Goal: Information Seeking & Learning: Learn about a topic

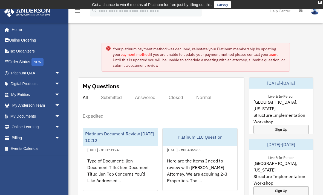
click at [16, 115] on link "My Documents arrow_drop_down" at bounding box center [36, 116] width 65 height 11
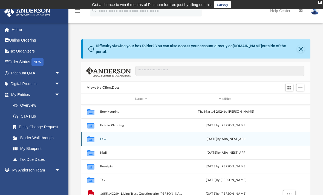
click at [104, 140] on button "Law" at bounding box center [141, 139] width 82 height 4
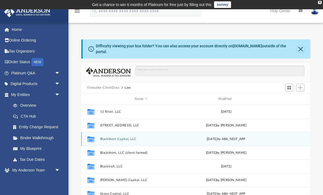
click at [116, 138] on button "Blackthorn Capital, LLC" at bounding box center [141, 139] width 82 height 4
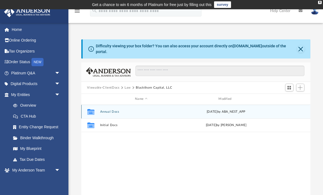
click at [113, 113] on button "Annual Docs" at bounding box center [141, 112] width 82 height 4
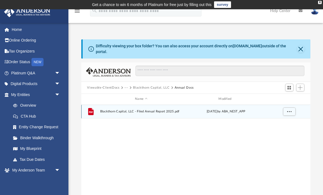
click at [153, 113] on span "Blackthorn Capital, LLC - Filed Annual Report 2025.pdf" at bounding box center [141, 112] width 82 height 4
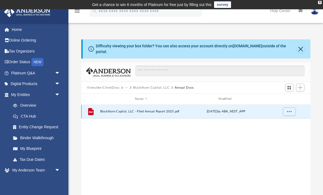
click at [289, 113] on span "More options" at bounding box center [289, 111] width 4 height 3
click at [284, 122] on li "Preview" at bounding box center [284, 123] width 16 height 6
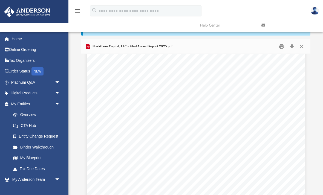
scroll to position [362, 0]
click at [300, 48] on button "Close" at bounding box center [302, 46] width 10 height 8
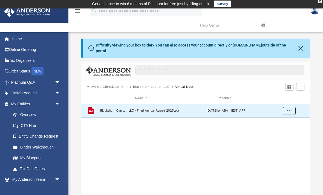
scroll to position [0, 0]
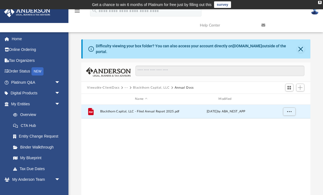
click at [112, 88] on button "Viewable-ClientDocs" at bounding box center [103, 87] width 32 height 5
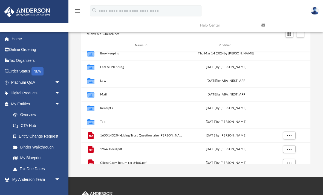
scroll to position [4, 0]
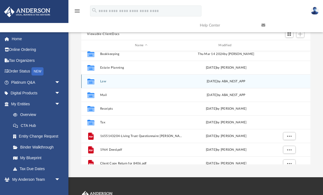
click at [102, 83] on button "Law" at bounding box center [141, 82] width 82 height 4
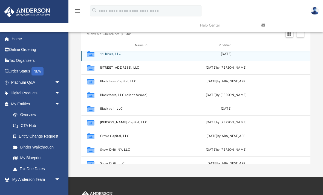
scroll to position [0, 0]
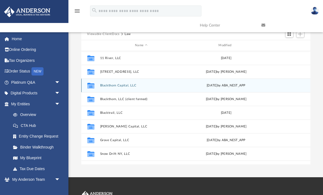
click at [111, 85] on button "Blackthorn Capital, LLC" at bounding box center [141, 86] width 82 height 4
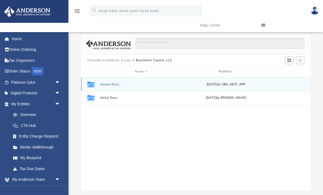
scroll to position [24, 0]
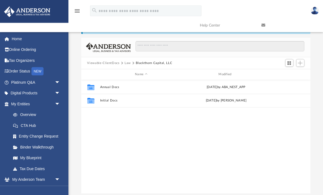
click at [128, 63] on button "Law" at bounding box center [128, 63] width 6 height 5
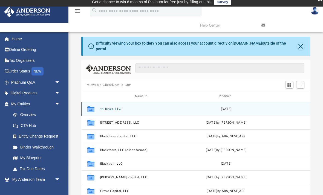
scroll to position [0, 0]
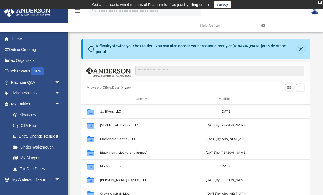
click at [106, 88] on button "Viewable-ClientDocs" at bounding box center [103, 87] width 32 height 5
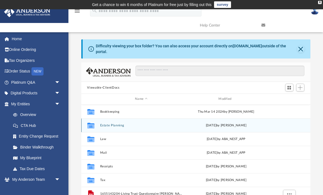
click at [111, 125] on button "Estate Planning" at bounding box center [141, 126] width 82 height 4
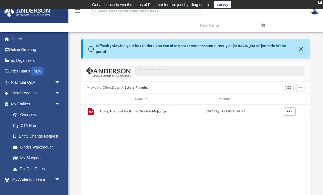
click at [111, 88] on button "Viewable-ClientDocs" at bounding box center [103, 87] width 32 height 5
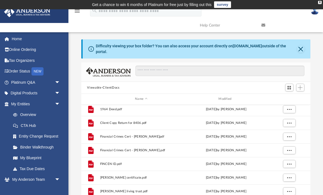
click at [314, 126] on div "Difficulty viewing your box folder? You can also access your account directly o…" at bounding box center [195, 128] width 255 height 179
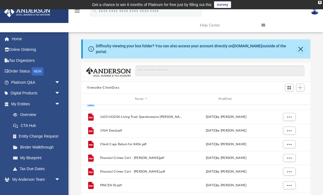
scroll to position [74, 0]
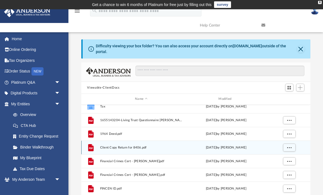
click at [111, 148] on span "Client Copy Return for 8406.pdf" at bounding box center [141, 148] width 82 height 4
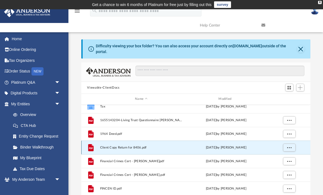
click at [90, 147] on icon "grid" at bounding box center [90, 147] width 5 height 7
click at [289, 148] on span "More options" at bounding box center [289, 147] width 4 height 3
click at [283, 159] on li "Preview" at bounding box center [284, 158] width 16 height 6
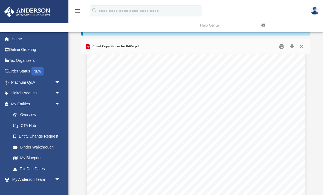
scroll to position [982, 0]
click at [303, 46] on button "Close" at bounding box center [302, 46] width 10 height 8
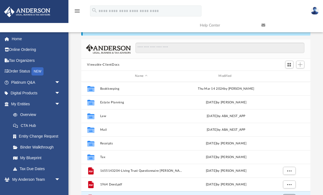
scroll to position [0, 0]
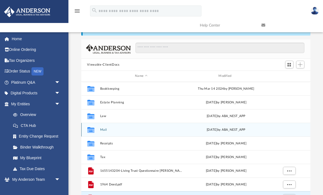
click at [105, 129] on button "Mail" at bounding box center [141, 130] width 82 height 4
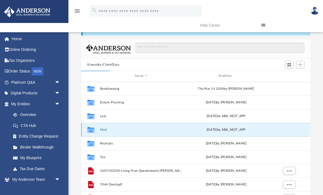
click at [104, 128] on button "Mail" at bounding box center [141, 130] width 82 height 4
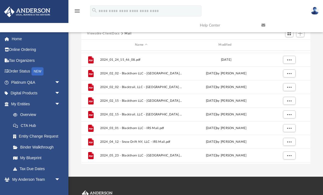
scroll to position [175, 0]
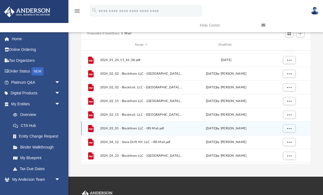
click at [135, 129] on span "2024_03_01 - Blackthorn LLC - IRS Mail.pdf" at bounding box center [141, 129] width 82 height 4
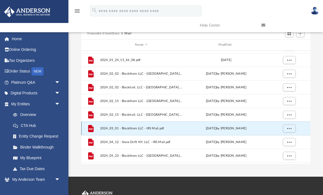
click at [288, 128] on span "More options" at bounding box center [289, 128] width 4 height 3
click at [282, 139] on li "Preview" at bounding box center [284, 139] width 16 height 6
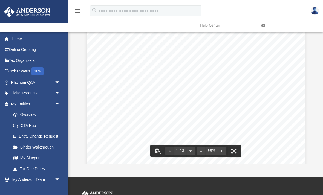
scroll to position [0, 0]
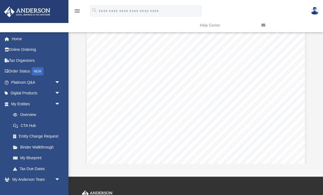
click at [315, 97] on div "Difficulty viewing your box folder? You can also access your account directly o…" at bounding box center [195, 74] width 255 height 179
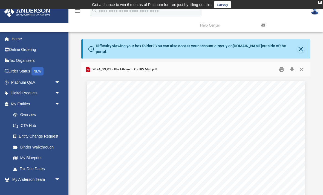
click at [303, 71] on button "Close" at bounding box center [302, 69] width 10 height 8
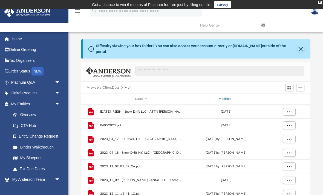
click at [226, 100] on div "Modified" at bounding box center [226, 99] width 83 height 5
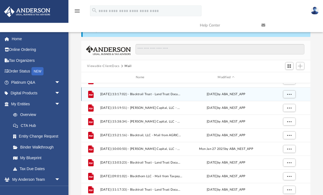
scroll to position [22, 0]
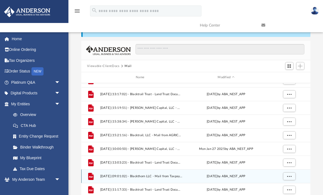
click at [290, 175] on span "More options" at bounding box center [289, 176] width 4 height 3
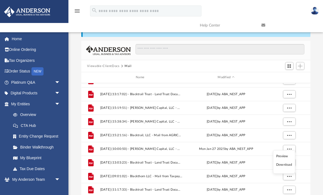
click at [284, 155] on li "Preview" at bounding box center [284, 157] width 16 height 6
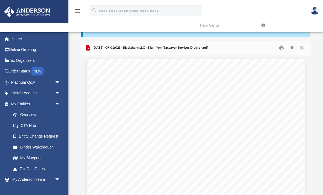
click at [303, 46] on button "Close" at bounding box center [302, 48] width 10 height 8
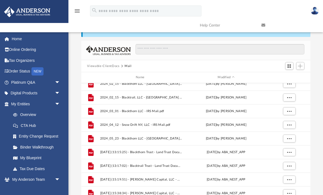
scroll to position [170, 0]
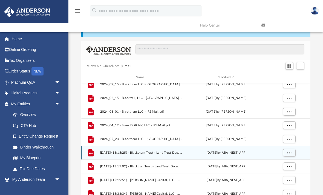
click at [290, 152] on span "More options" at bounding box center [289, 152] width 4 height 3
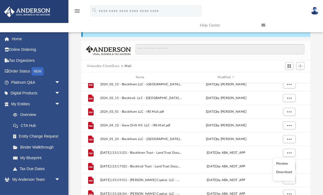
click at [284, 162] on li "Preview" at bounding box center [284, 164] width 16 height 6
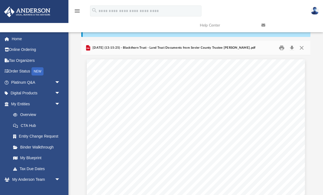
click at [302, 49] on button "Close" at bounding box center [302, 48] width 10 height 8
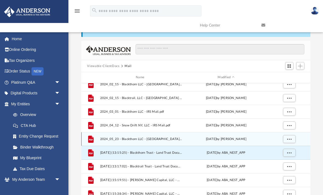
click at [290, 138] on span "More options" at bounding box center [289, 138] width 4 height 3
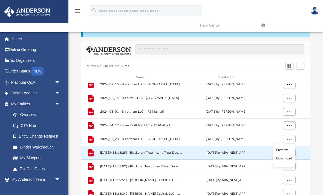
click at [288, 151] on li "Preview" at bounding box center [284, 150] width 16 height 6
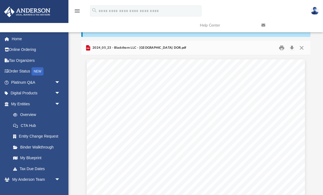
click at [304, 50] on button "Close" at bounding box center [302, 48] width 10 height 8
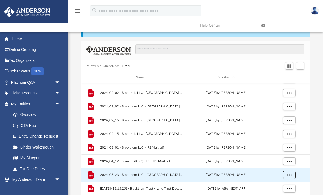
scroll to position [130, 0]
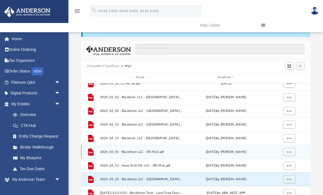
click at [292, 151] on button "More options" at bounding box center [289, 152] width 13 height 8
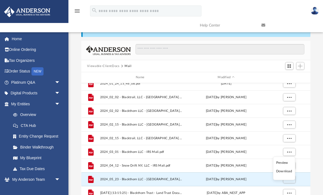
click at [285, 163] on li "Preview" at bounding box center [284, 163] width 16 height 6
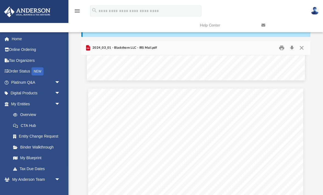
scroll to position [261, 0]
click at [301, 49] on button "Close" at bounding box center [302, 48] width 10 height 8
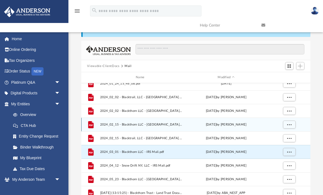
click at [289, 123] on span "More options" at bounding box center [289, 124] width 4 height 3
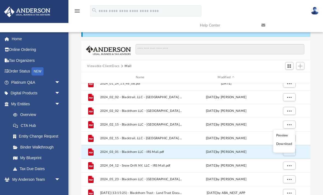
click at [288, 137] on li "Preview" at bounding box center [284, 136] width 16 height 6
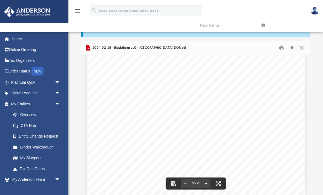
scroll to position [39, 0]
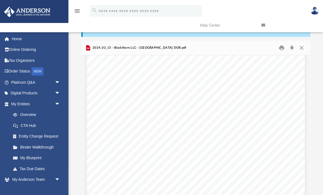
click at [304, 51] on button "Close" at bounding box center [302, 48] width 10 height 8
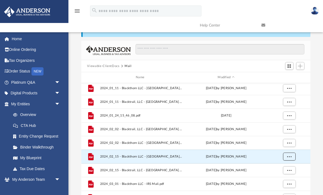
scroll to position [97, 0]
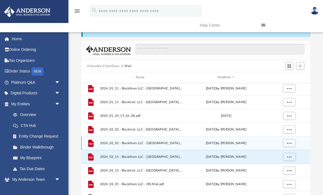
click at [152, 144] on span "2024_02_02 - Blackthorn LLC - TN DOR.pdf" at bounding box center [141, 144] width 82 height 4
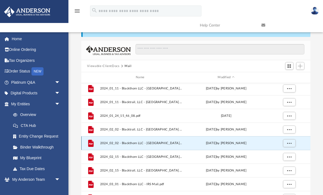
click at [292, 144] on button "More options" at bounding box center [289, 143] width 13 height 8
click at [289, 154] on li "Preview" at bounding box center [284, 154] width 16 height 6
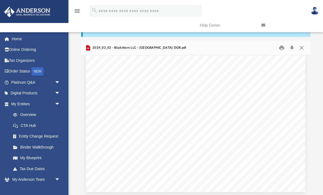
scroll to position [445, 0]
click at [304, 51] on button "Close" at bounding box center [302, 48] width 10 height 8
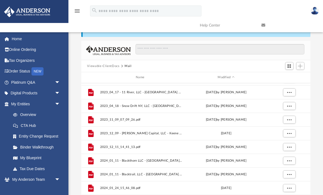
scroll to position [26, 0]
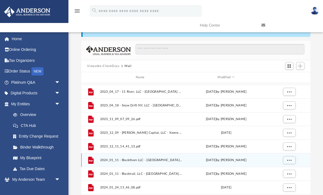
click at [140, 161] on span "2024_01_11 - Blackthorn LLC - TN DOR.pdf" at bounding box center [141, 161] width 82 height 4
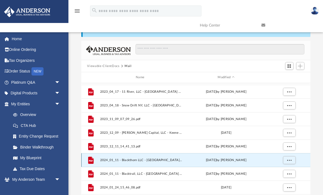
click at [290, 160] on span "More options" at bounding box center [289, 160] width 4 height 3
click at [288, 172] on li "Preview" at bounding box center [284, 171] width 16 height 6
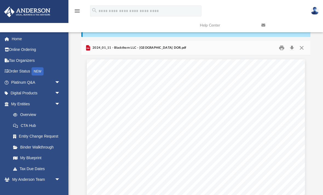
click at [303, 48] on button "Close" at bounding box center [302, 48] width 10 height 8
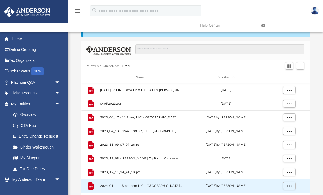
scroll to position [0, 0]
click at [108, 67] on button "Viewable-ClientDocs" at bounding box center [103, 66] width 32 height 5
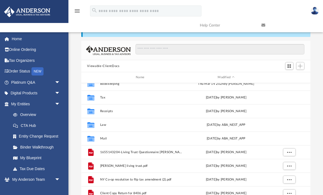
scroll to position [16, 0]
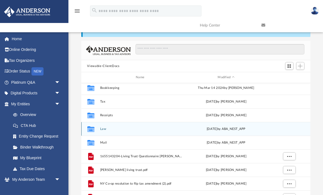
click at [104, 130] on button "Law" at bounding box center [141, 129] width 82 height 4
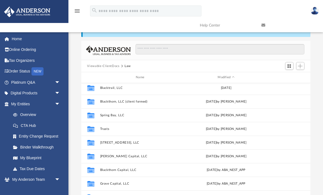
scroll to position [0, 0]
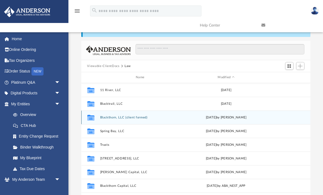
click at [116, 118] on button "Blackthorn, LLC (client formed)" at bounding box center [141, 118] width 82 height 4
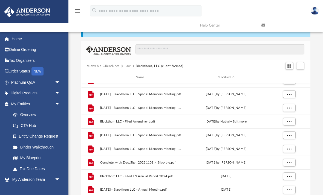
scroll to position [119, 0]
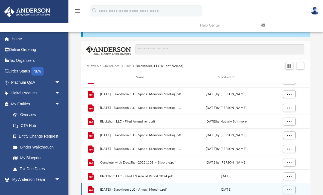
click at [146, 191] on span "2024.03.01 - Blackthorn LLC - Annual Meeting.pdf" at bounding box center [141, 190] width 82 height 4
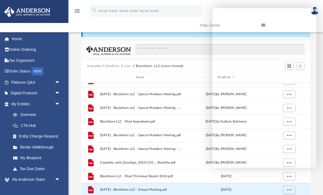
click at [251, 195] on div "App harvard833@gmail.com Sign Out harvard833@gmail.com Home Online Ordering Tax…" at bounding box center [161, 99] width 323 height 222
click at [187, 29] on div "menu search Site Menu add harvard833@gmail.com My Profile Reset Password Logout…" at bounding box center [161, 18] width 315 height 28
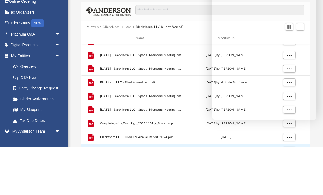
scroll to position [61, 0]
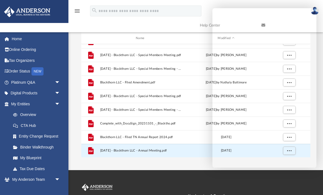
click at [197, 162] on div "App harvard833@gmail.com Sign Out harvard833@gmail.com Home Online Ordering Tax…" at bounding box center [161, 60] width 323 height 222
click at [154, 152] on span "2024.03.01 - Blackthorn LLC - Annual Meeting.pdf" at bounding box center [141, 151] width 82 height 4
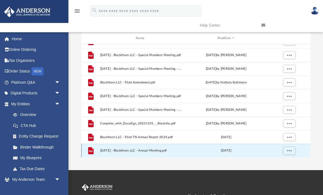
click at [292, 151] on button "More options" at bounding box center [289, 151] width 13 height 8
click at [284, 131] on li "Preview" at bounding box center [284, 131] width 16 height 6
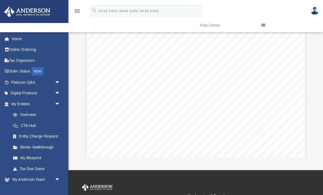
scroll to position [1007, 0]
